Goal: Task Accomplishment & Management: Manage account settings

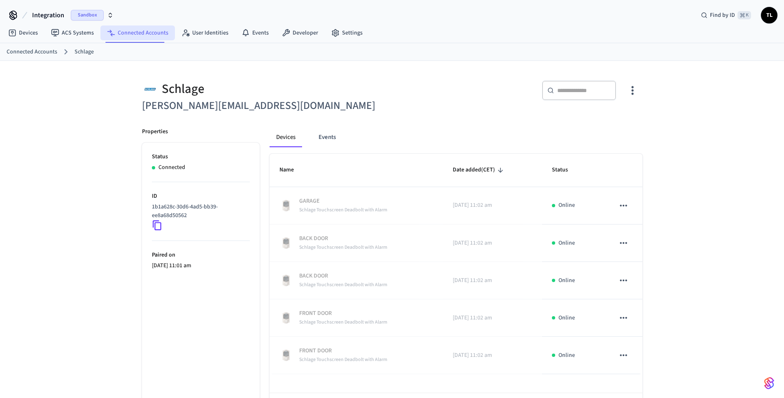
click at [135, 31] on link "Connected Accounts" at bounding box center [137, 33] width 74 height 15
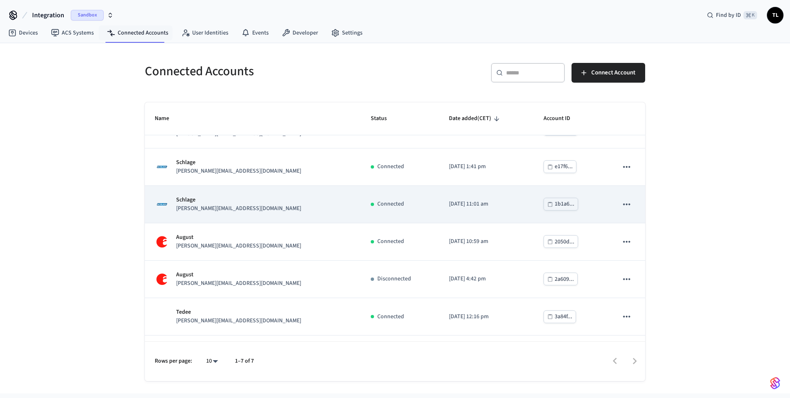
scroll to position [56, 0]
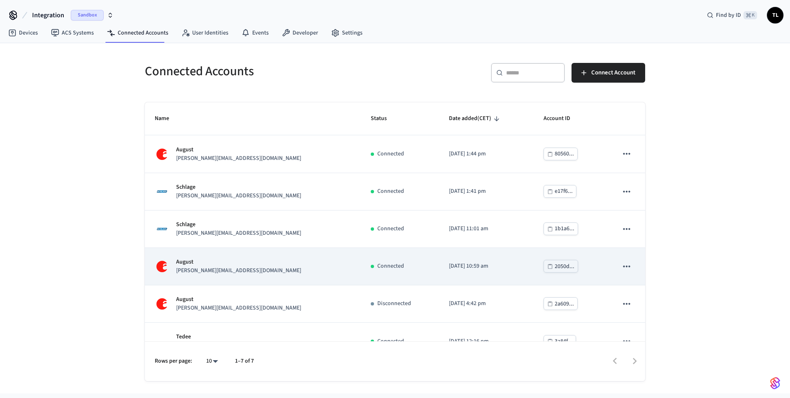
click at [621, 267] on icon "sticky table" at bounding box center [626, 266] width 11 height 11
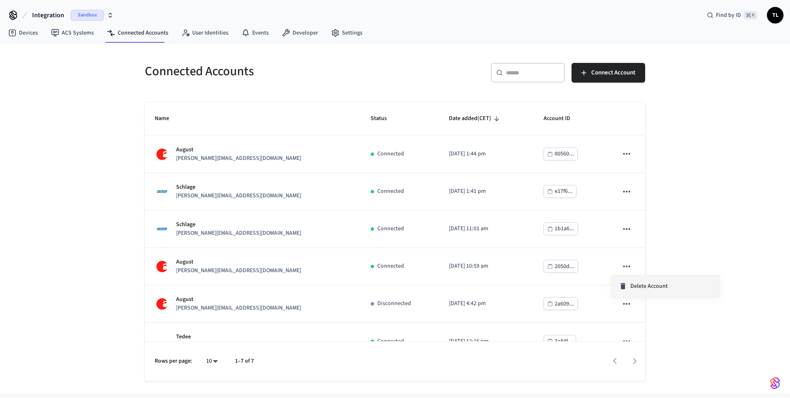
click at [648, 289] on span "Delete Account" at bounding box center [648, 286] width 37 height 8
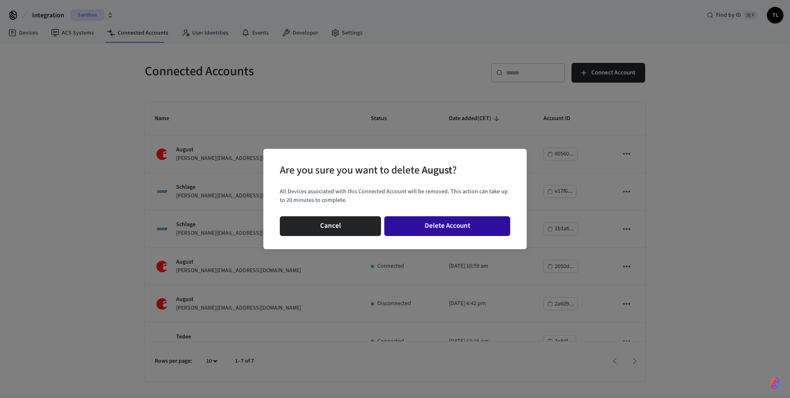
click at [456, 228] on button "Delete Account" at bounding box center [447, 226] width 126 height 20
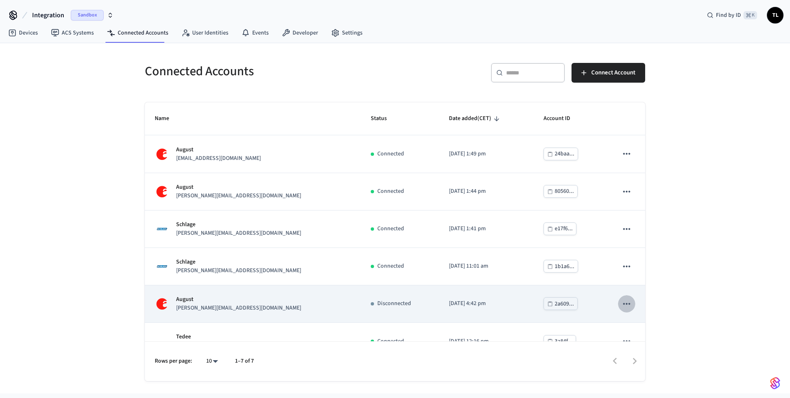
click at [626, 306] on button "sticky table" at bounding box center [626, 303] width 17 height 17
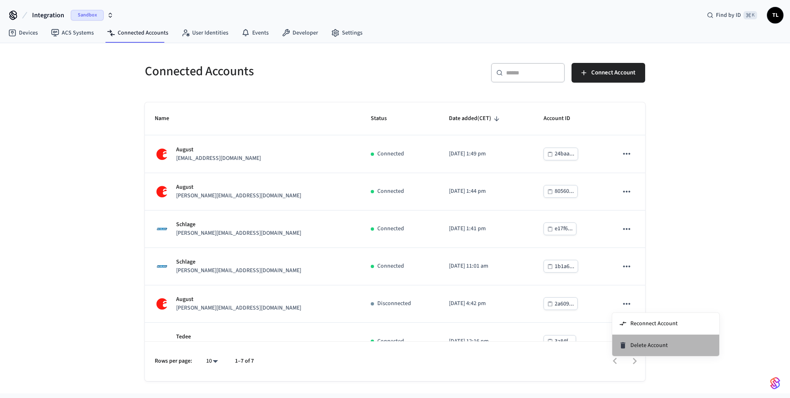
click at [656, 343] on span "Delete Account" at bounding box center [648, 345] width 37 height 8
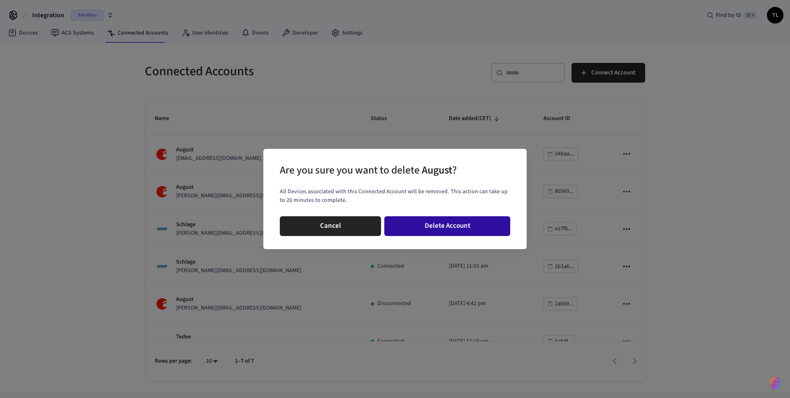
click at [443, 225] on button "Delete Account" at bounding box center [447, 226] width 126 height 20
